Goal: Information Seeking & Learning: Check status

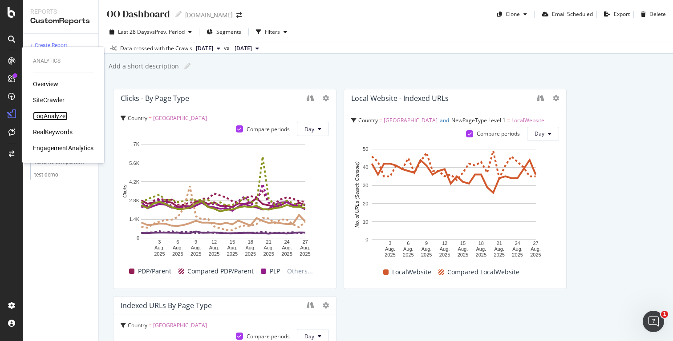
click at [59, 118] on div "LogAnalyzer" at bounding box center [50, 116] width 35 height 9
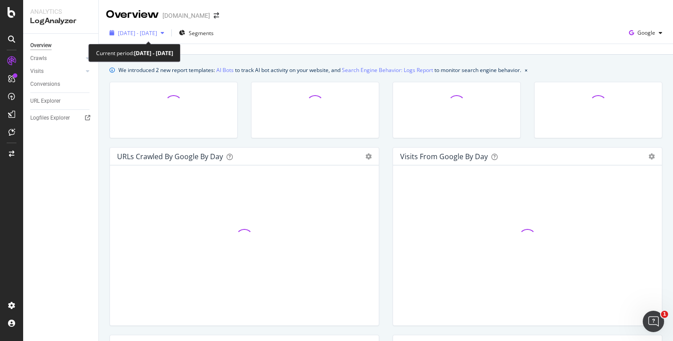
click at [157, 35] on span "[DATE] - [DATE]" at bounding box center [137, 33] width 39 height 8
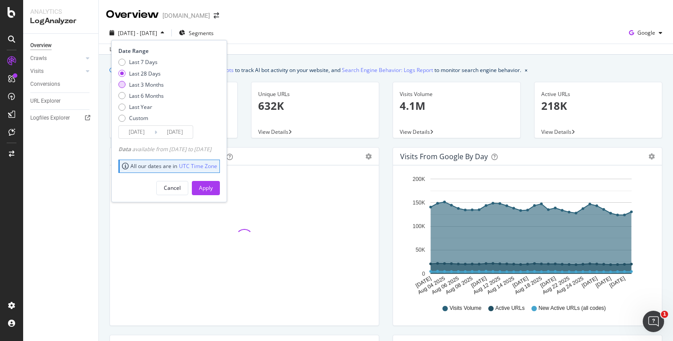
click at [155, 85] on div "Last 3 Months" at bounding box center [146, 85] width 35 height 8
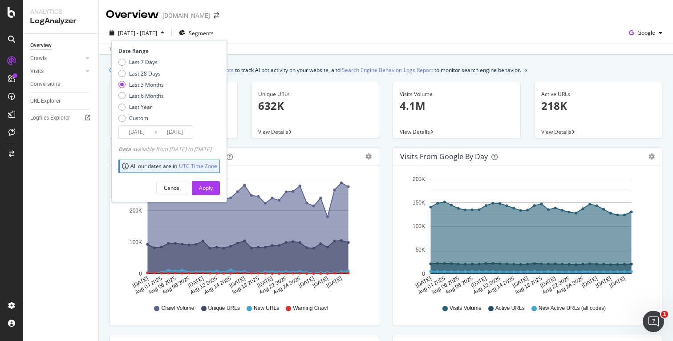
click at [147, 100] on div "Last 7 Days Last 28 Days Last 3 Months Last 6 Months Last Year Custom" at bounding box center [140, 91] width 45 height 67
click at [151, 96] on div "Last 6 Months" at bounding box center [146, 96] width 35 height 8
click at [145, 108] on div "Last Year" at bounding box center [140, 107] width 23 height 8
type input "[DATE]"
click at [213, 184] on div "Apply" at bounding box center [206, 188] width 14 height 8
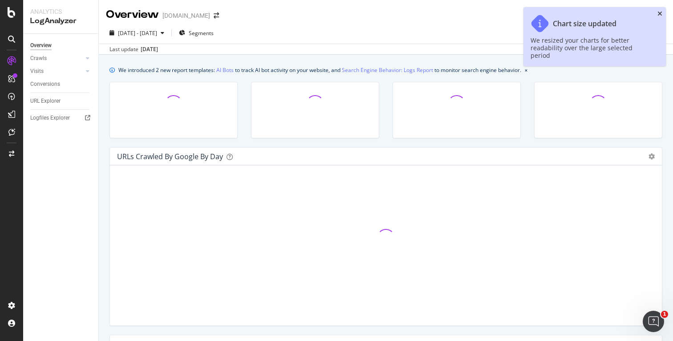
click at [660, 12] on icon "close toast" at bounding box center [659, 14] width 5 height 6
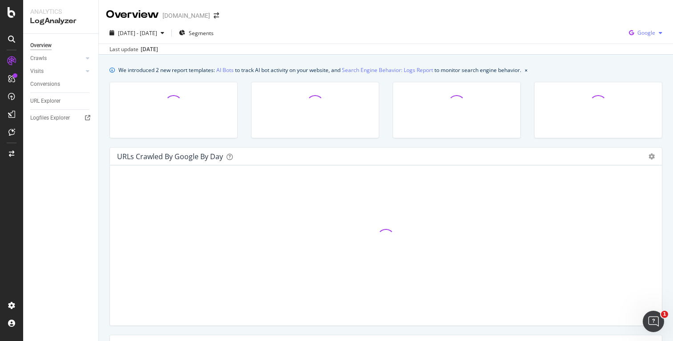
click at [638, 34] on span "Google" at bounding box center [646, 33] width 18 height 8
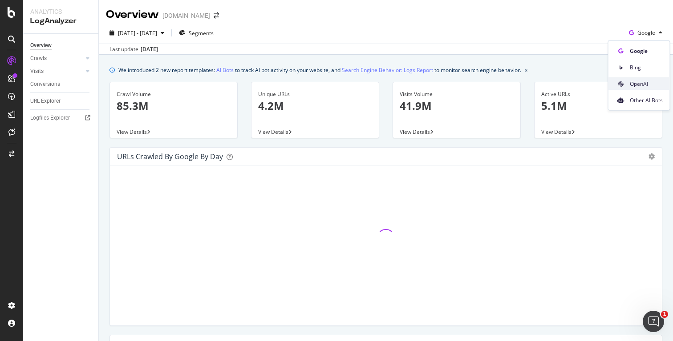
click at [644, 86] on span "OpenAI" at bounding box center [646, 84] width 33 height 8
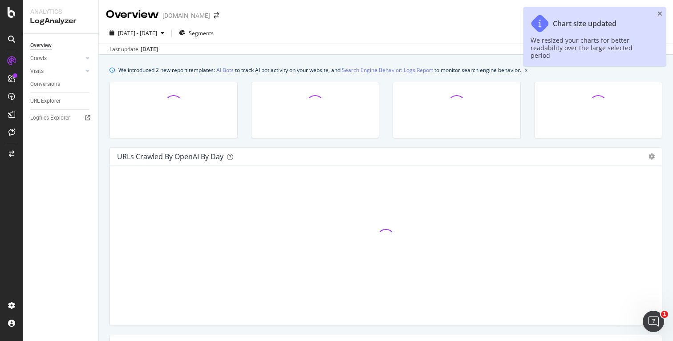
click at [660, 9] on div "Chart size updated We resized your charts for better readability over the large…" at bounding box center [594, 36] width 142 height 59
